Goal: Task Accomplishment & Management: Use online tool/utility

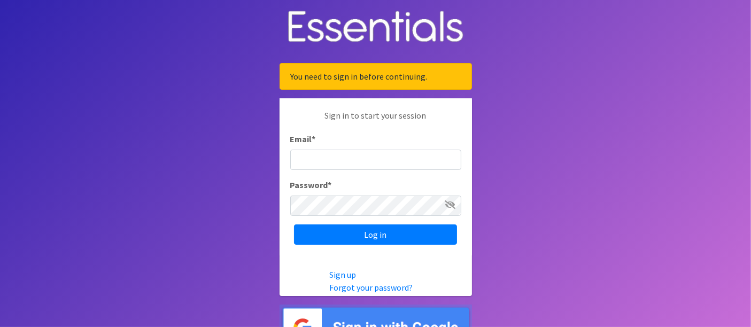
click at [335, 158] on input "Email *" at bounding box center [375, 160] width 171 height 20
type input "[PERSON_NAME][EMAIL_ADDRESS][DOMAIN_NAME]"
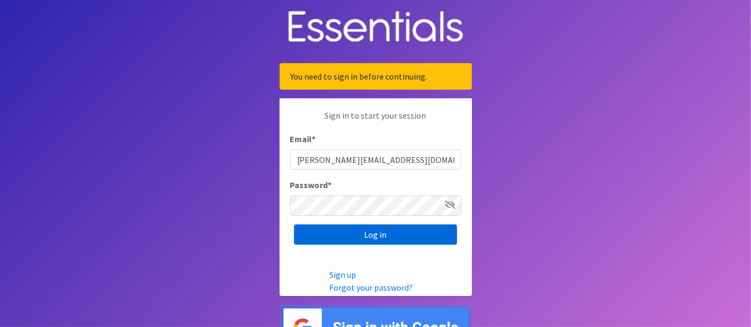
click at [340, 238] on input "Log in" at bounding box center [375, 235] width 163 height 20
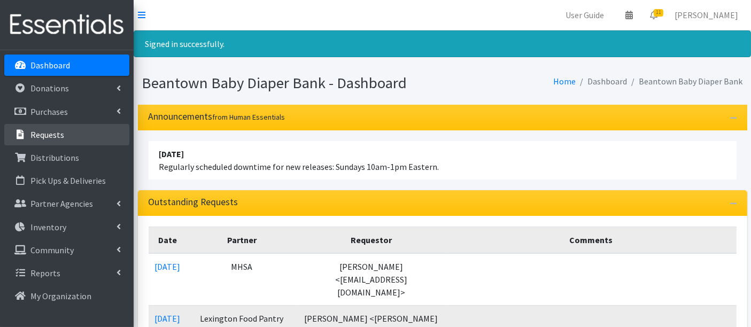
click at [57, 134] on p "Requests" at bounding box center [47, 134] width 34 height 11
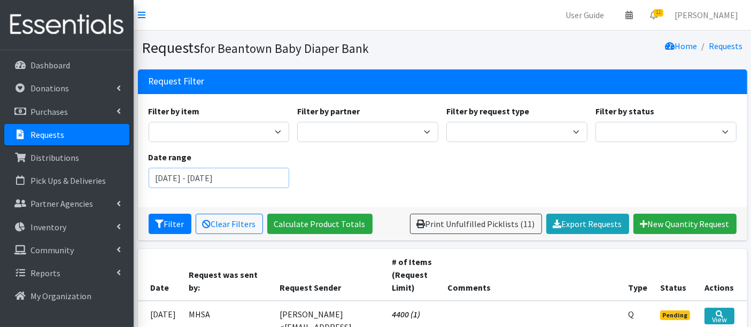
click at [230, 181] on input "[DATE] - [DATE]" at bounding box center [219, 178] width 141 height 20
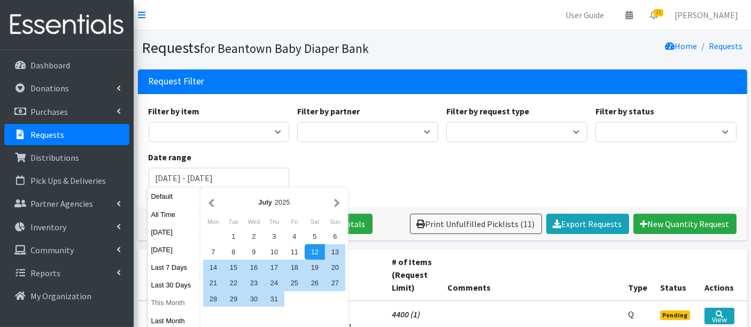
click at [164, 303] on button "This Month" at bounding box center [174, 303] width 52 height 16
type input "[DATE] - [DATE]"
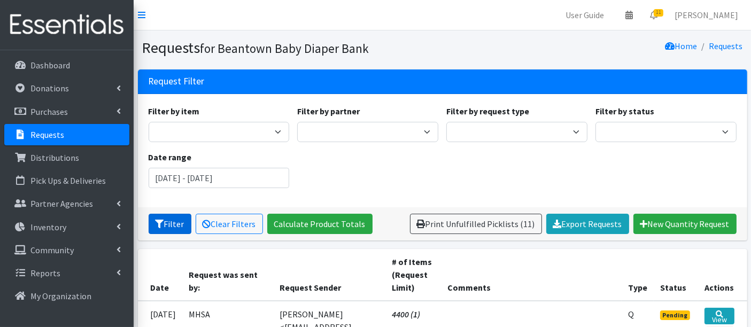
click at [168, 219] on button "Filter" at bounding box center [170, 224] width 43 height 20
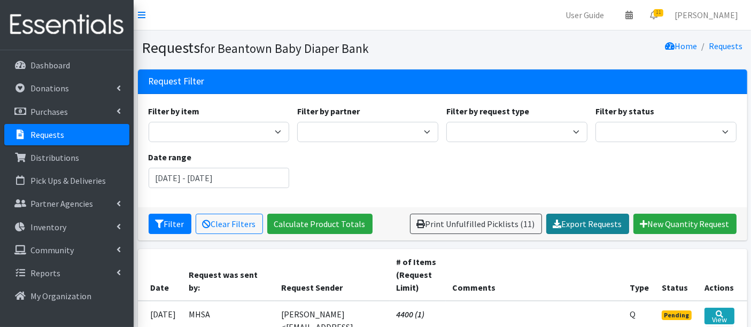
click at [588, 222] on link "Export Requests" at bounding box center [587, 224] width 83 height 20
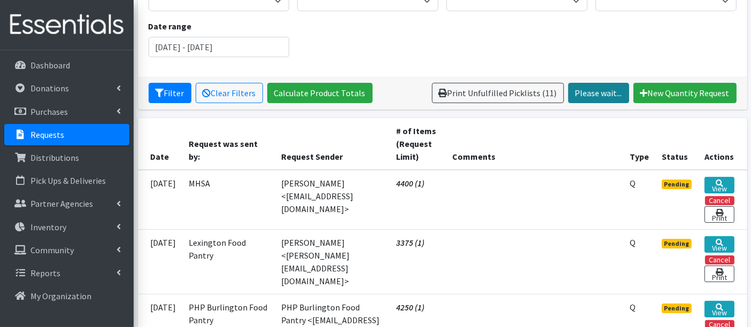
scroll to position [178, 0]
